Goal: Task Accomplishment & Management: Use online tool/utility

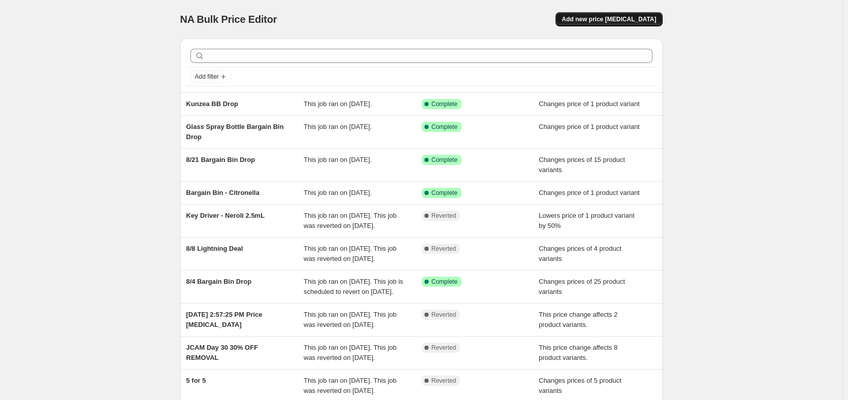
click at [599, 19] on span "Add new price [MEDICAL_DATA]" at bounding box center [608, 19] width 94 height 8
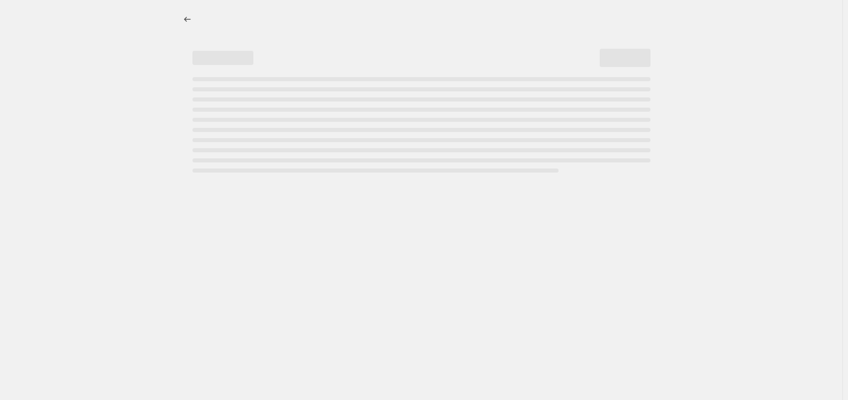
select select "percentage"
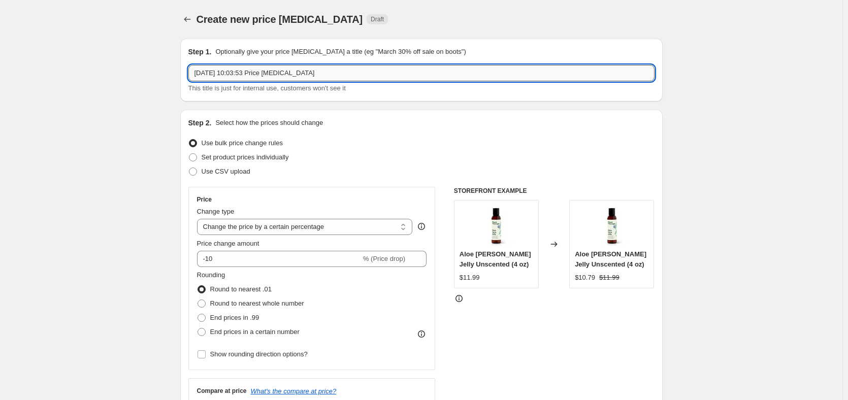
click at [329, 75] on input "[DATE] 10:03:53 Price [MEDICAL_DATA]" at bounding box center [421, 73] width 466 height 16
type input "8/26 Organic Lemon EO"
click at [238, 158] on span "Set product prices individually" at bounding box center [245, 157] width 87 height 8
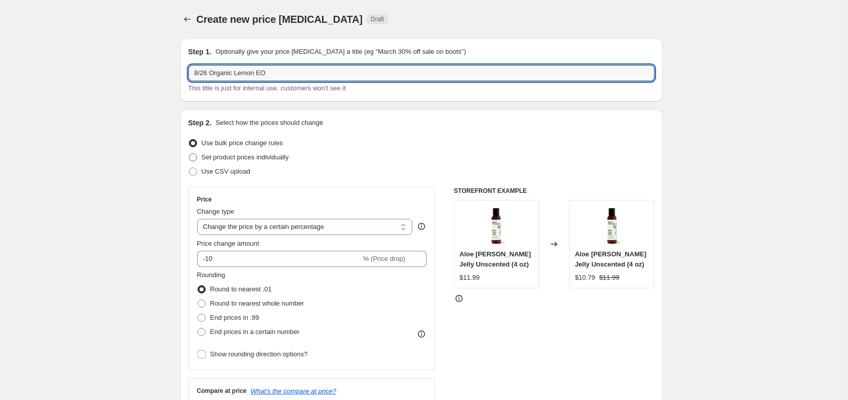
click at [189, 154] on input "Set product prices individually" at bounding box center [189, 153] width 1 height 1
radio input "true"
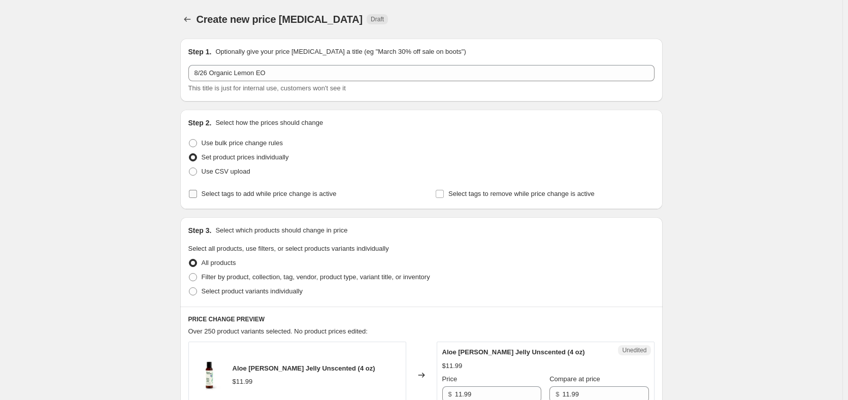
click at [275, 195] on span "Select tags to add while price change is active" at bounding box center [269, 194] width 135 height 8
click at [197, 195] on input "Select tags to add while price change is active" at bounding box center [193, 194] width 8 height 8
checkbox input "true"
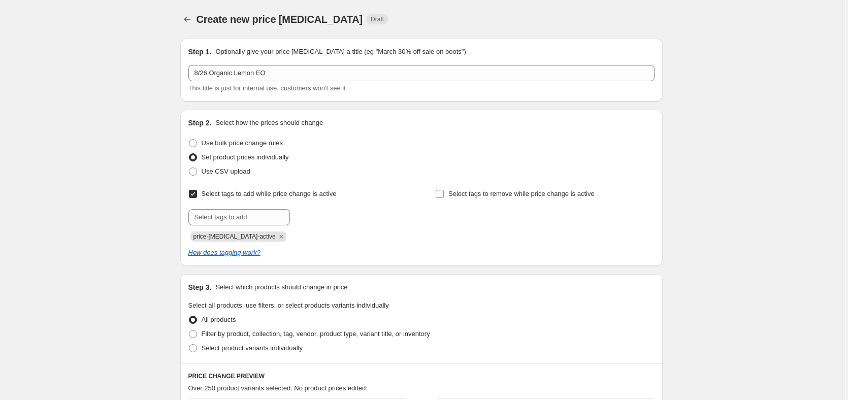
click at [477, 189] on span "Select tags to remove while price change is active" at bounding box center [521, 194] width 146 height 10
click at [444, 190] on input "Select tags to remove while price change is active" at bounding box center [440, 194] width 8 height 8
checkbox input "true"
click at [268, 210] on input "text" at bounding box center [239, 217] width 102 height 16
type input "sale"
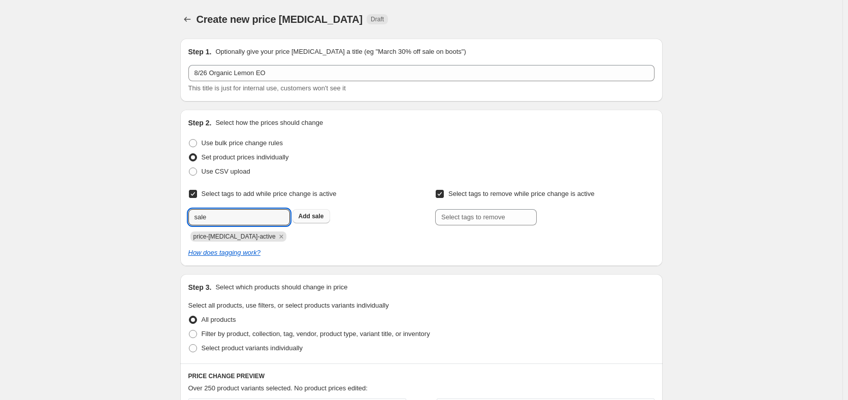
click at [313, 217] on span "Add sale" at bounding box center [310, 216] width 25 height 8
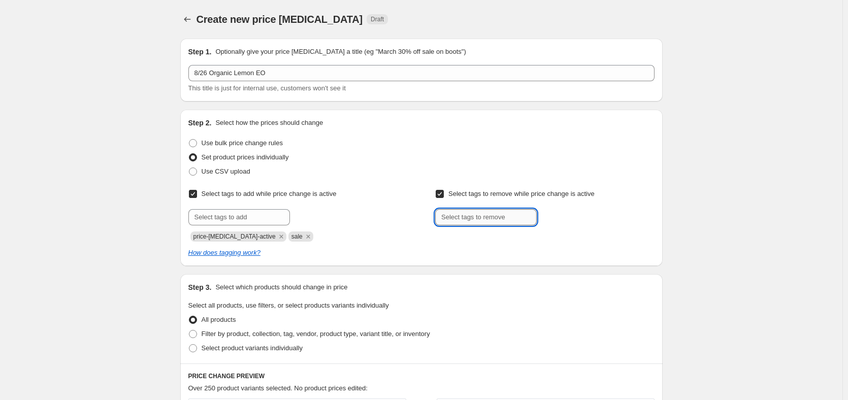
click at [454, 221] on input "text" at bounding box center [486, 217] width 102 height 16
type input "Wholesale_50%"
click at [580, 213] on span "Wholesale_50..." at bounding box center [581, 216] width 45 height 7
click at [491, 220] on input "text" at bounding box center [486, 217] width 102 height 16
type input "Professional_30%"
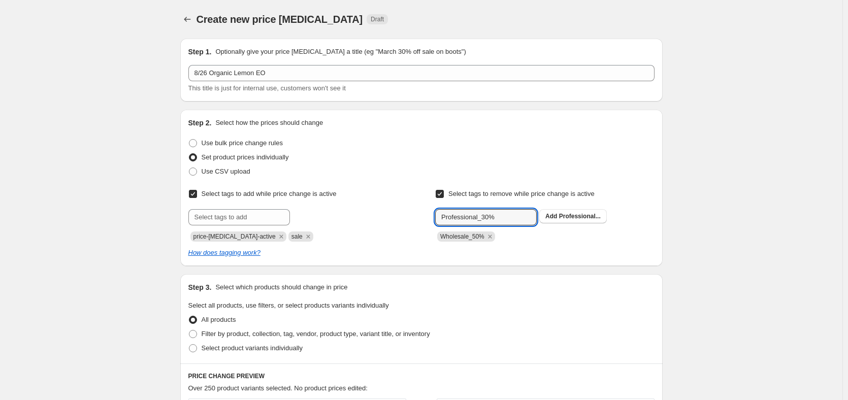
click at [567, 223] on div "Professional_30% Add Professional..." at bounding box center [544, 217] width 219 height 16
drag, startPoint x: 570, startPoint y: 216, endPoint x: 571, endPoint y: 227, distance: 11.2
click at [571, 216] on span "Professional..." at bounding box center [580, 216] width 42 height 7
click at [598, 248] on div "How does tagging work?" at bounding box center [421, 253] width 466 height 10
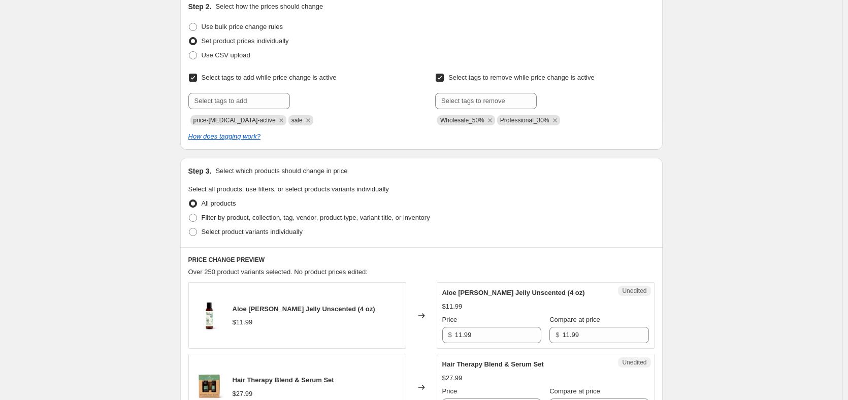
scroll to position [152, 0]
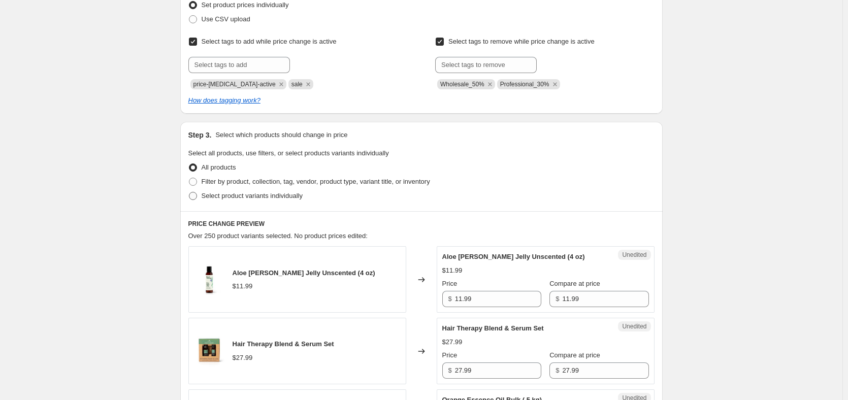
click at [240, 192] on span "Select product variants individually" at bounding box center [252, 196] width 101 height 8
click at [189, 192] on input "Select product variants individually" at bounding box center [189, 192] width 1 height 1
radio input "true"
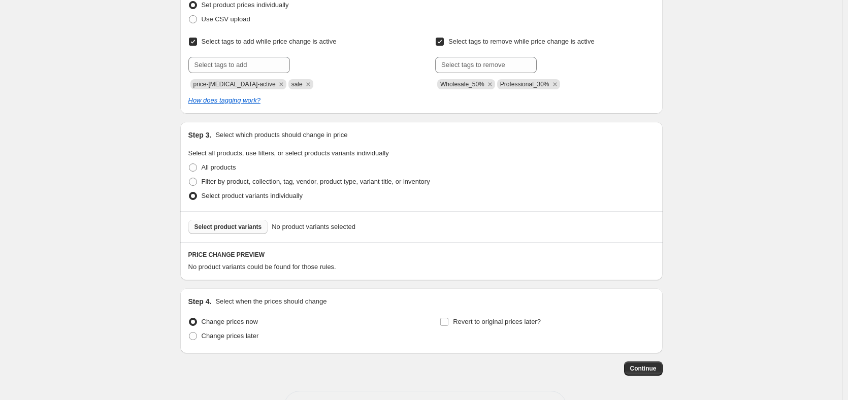
click at [244, 226] on span "Select product variants" at bounding box center [228, 227] width 68 height 8
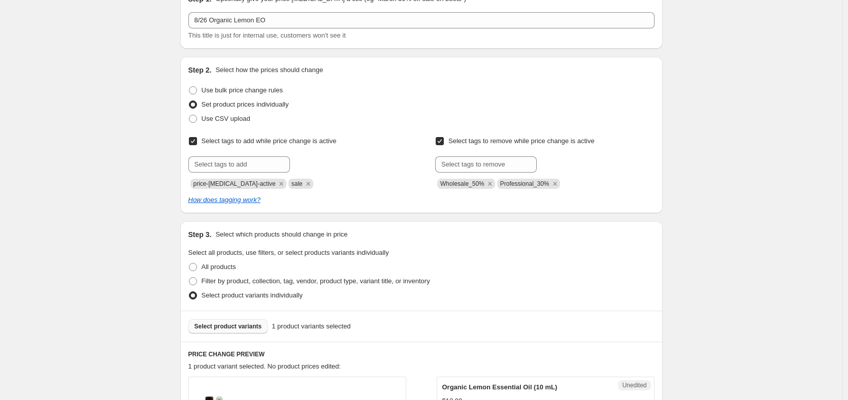
scroll to position [51, 0]
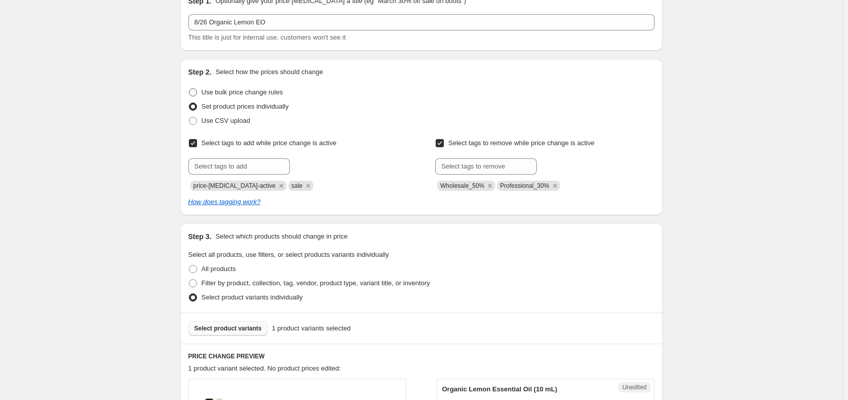
click at [265, 93] on span "Use bulk price change rules" at bounding box center [242, 92] width 81 height 8
click at [189, 89] on input "Use bulk price change rules" at bounding box center [189, 88] width 1 height 1
radio input "true"
select select "percentage"
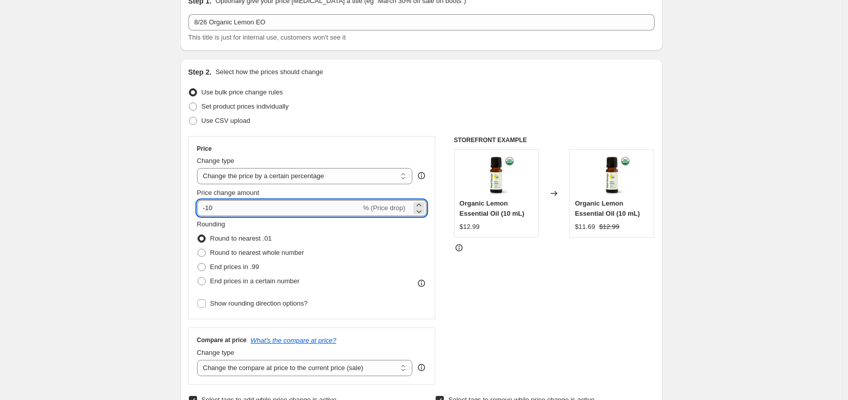
click at [284, 208] on input "-10" at bounding box center [279, 208] width 164 height 16
type input "-1"
type input "-50"
click at [511, 320] on div "STOREFRONT EXAMPLE Organic Lemon Essential Oil (10 mL) $12.99 Changed to Organi…" at bounding box center [554, 260] width 200 height 249
click at [242, 268] on span "End prices in .99" at bounding box center [234, 267] width 49 height 8
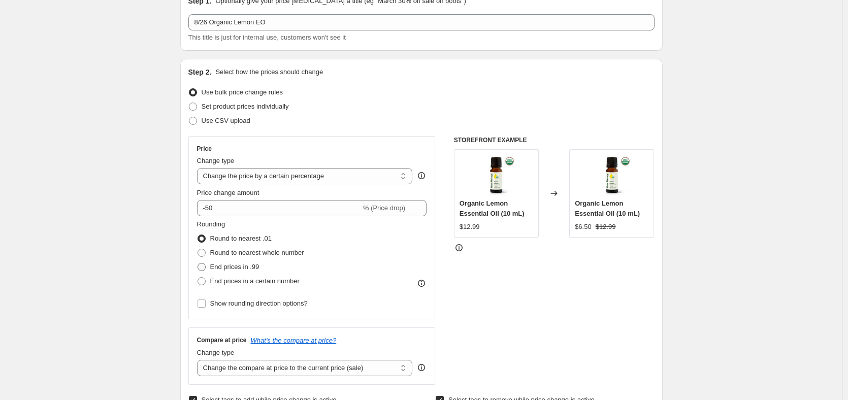
click at [198, 263] on input "End prices in .99" at bounding box center [197, 263] width 1 height 1
radio input "true"
click at [242, 268] on span "End prices in .99" at bounding box center [234, 267] width 49 height 8
click at [198, 263] on input "End prices in .99" at bounding box center [197, 263] width 1 height 1
click at [215, 241] on span "Round to nearest .01" at bounding box center [240, 239] width 61 height 8
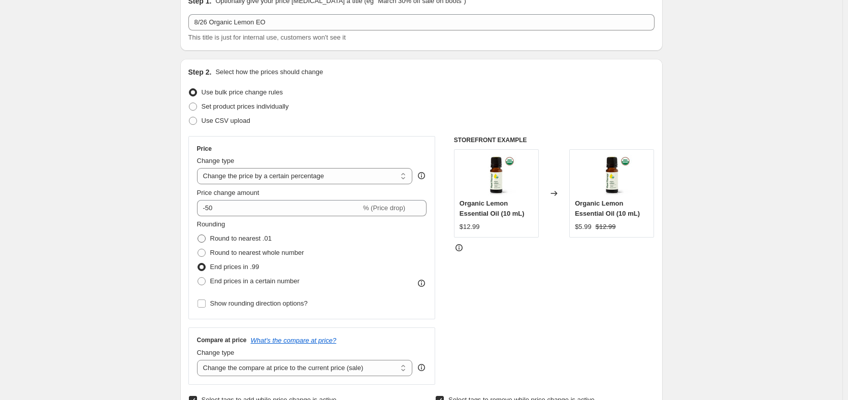
click at [198, 235] on input "Round to nearest .01" at bounding box center [197, 235] width 1 height 1
radio input "true"
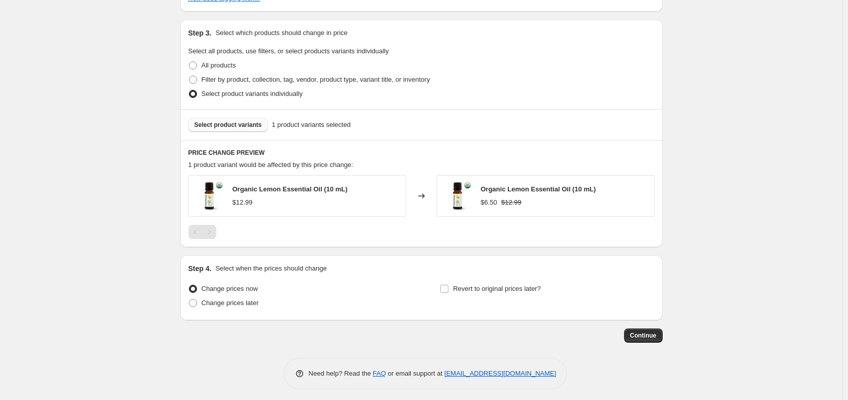
scroll to position [516, 0]
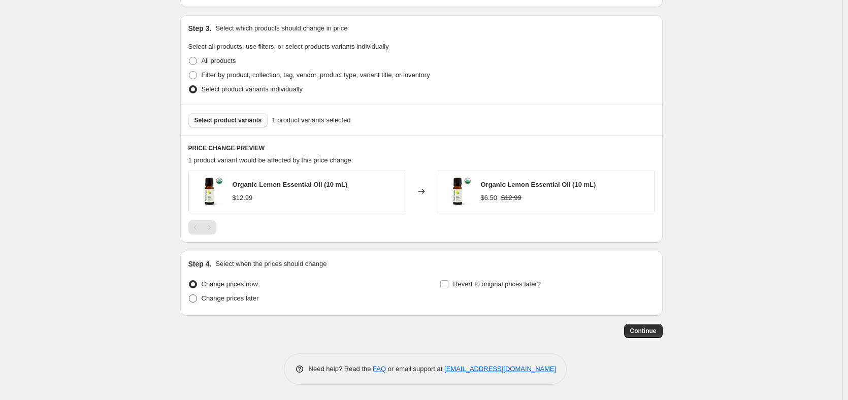
click at [251, 294] on span "Change prices later" at bounding box center [230, 298] width 57 height 8
click at [189, 294] on input "Change prices later" at bounding box center [189, 294] width 1 height 1
radio input "true"
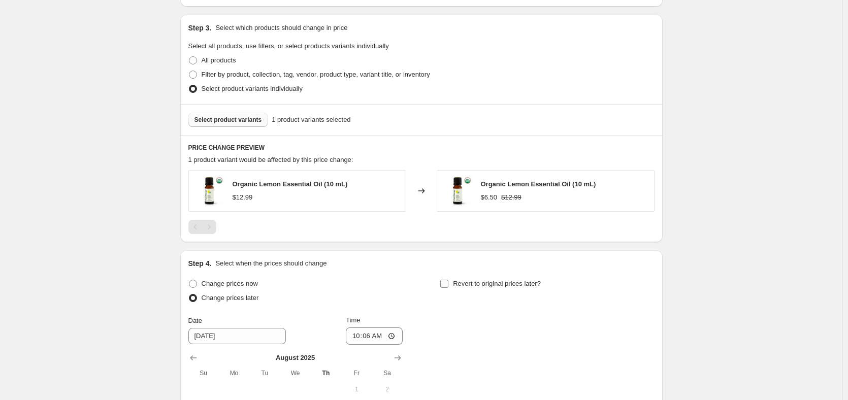
click at [468, 285] on span "Revert to original prices later?" at bounding box center [497, 284] width 88 height 8
click at [448, 285] on input "Revert to original prices later?" at bounding box center [444, 284] width 8 height 8
checkbox input "true"
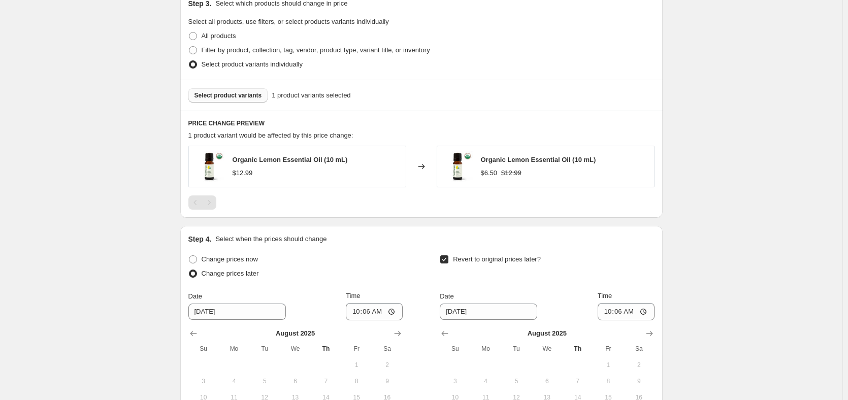
scroll to position [618, 0]
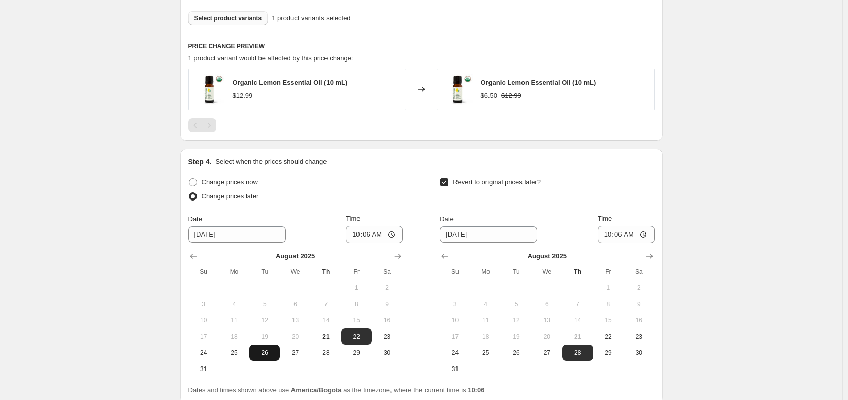
click at [271, 358] on button "26" at bounding box center [264, 353] width 30 height 16
type input "[DATE]"
click at [373, 240] on input "10:06" at bounding box center [374, 234] width 57 height 17
click at [397, 234] on input "10:06" at bounding box center [374, 234] width 57 height 17
type input "02:00"
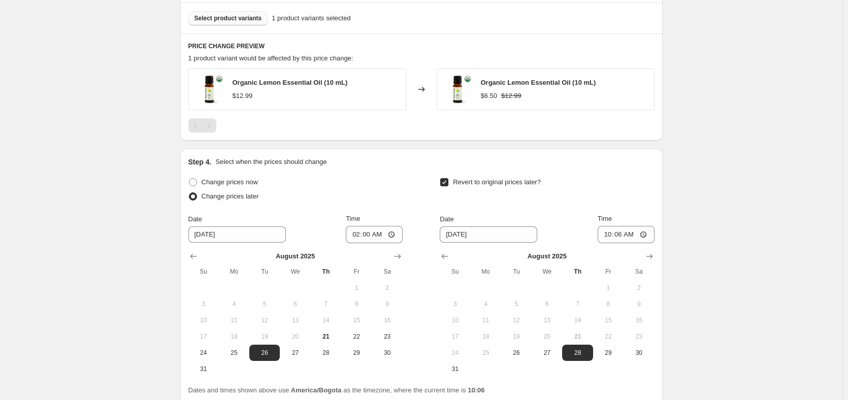
click at [538, 216] on div "Date [DATE] Time 10:06" at bounding box center [547, 228] width 214 height 29
click at [620, 239] on input "10:06" at bounding box center [625, 234] width 57 height 17
click at [641, 231] on input "10:06" at bounding box center [625, 234] width 57 height 17
type input "01:59"
click at [641, 199] on div "Revert to original prices later?" at bounding box center [547, 190] width 214 height 30
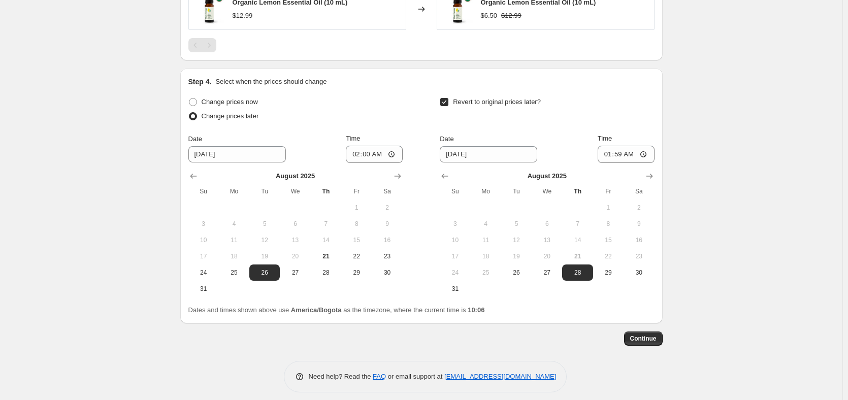
scroll to position [706, 0]
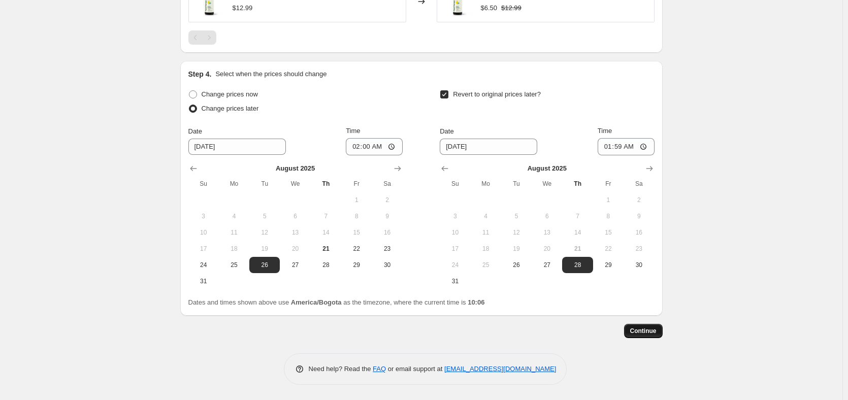
click at [643, 326] on button "Continue" at bounding box center [643, 331] width 39 height 14
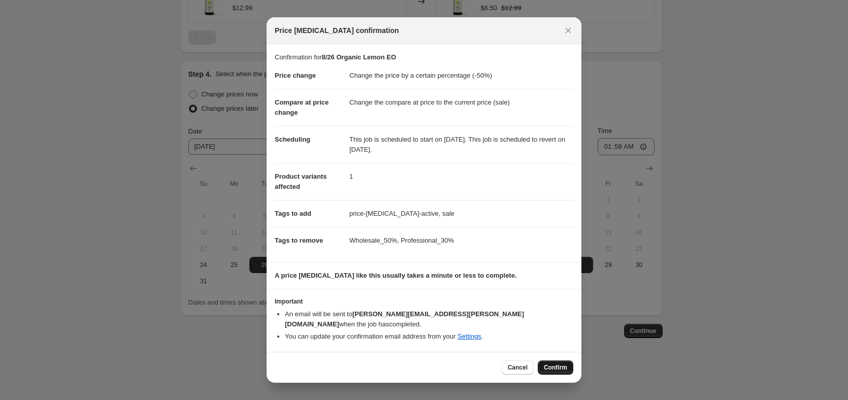
click at [565, 365] on span "Confirm" at bounding box center [555, 367] width 23 height 8
